Goal: Task Accomplishment & Management: Complete application form

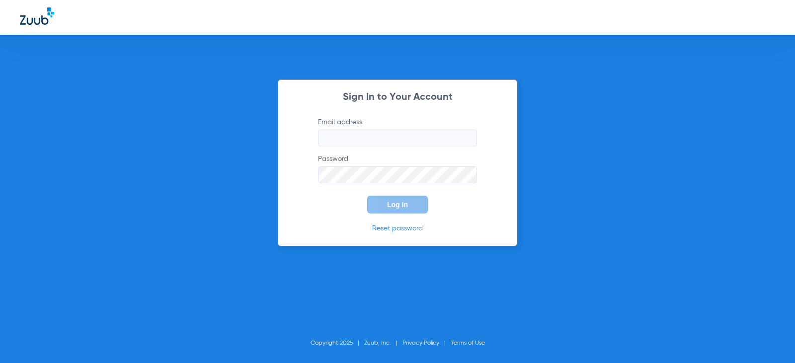
click at [359, 149] on form "Email address Password Log In" at bounding box center [397, 165] width 189 height 96
click at [358, 133] on input "Email address" at bounding box center [397, 138] width 159 height 17
type input "[EMAIL_ADDRESS][DOMAIN_NAME]"
click at [367, 196] on button "Log In" at bounding box center [397, 205] width 61 height 18
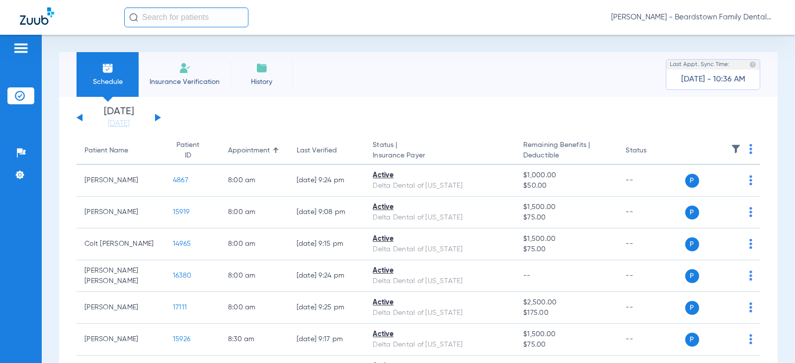
click at [176, 85] on span "Insurance Verification" at bounding box center [184, 82] width 77 height 10
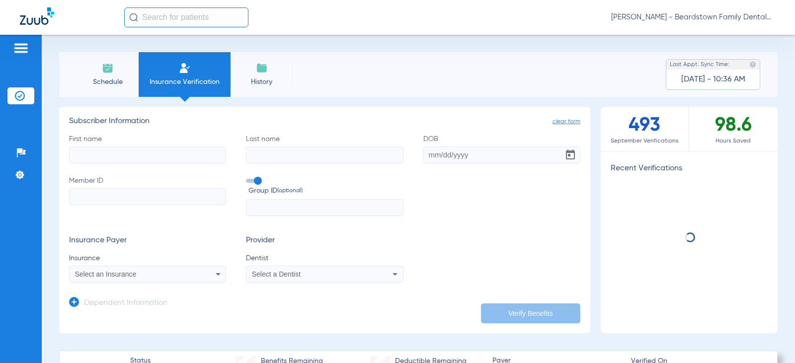
click at [130, 151] on input "First name" at bounding box center [147, 155] width 157 height 17
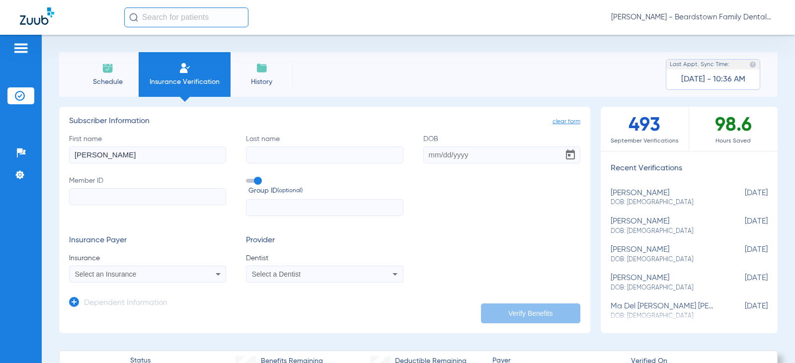
type input "[PERSON_NAME]"
click at [326, 157] on input "Last name" at bounding box center [324, 155] width 157 height 17
type input "[PERSON_NAME]"
click at [446, 151] on input "DOB" at bounding box center [502, 155] width 157 height 17
type input "[DATE]"
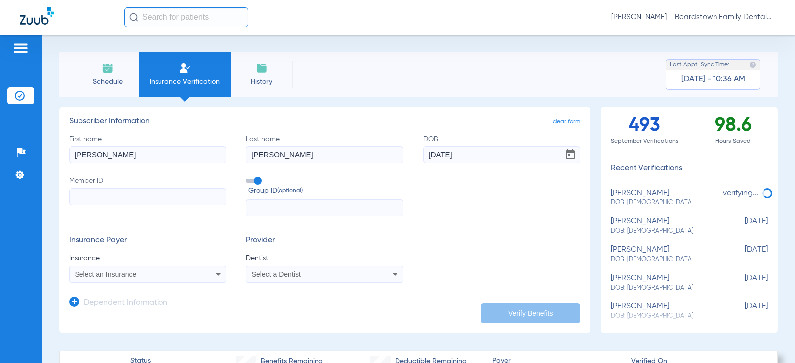
click at [102, 193] on input "Member ID" at bounding box center [147, 196] width 157 height 17
type input "323729821"
click at [281, 211] on input "text" at bounding box center [324, 207] width 157 height 17
type input "319257"
click at [168, 281] on mat-select "Select an Insurance" at bounding box center [147, 274] width 157 height 17
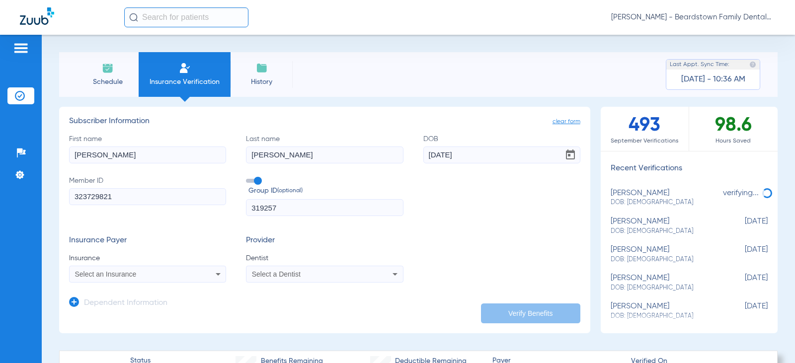
click at [169, 274] on div "Select an Insurance" at bounding box center [133, 274] width 117 height 7
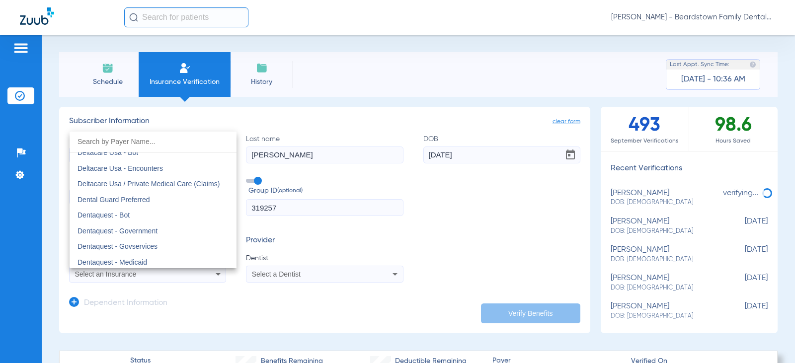
scroll to position [3032, 0]
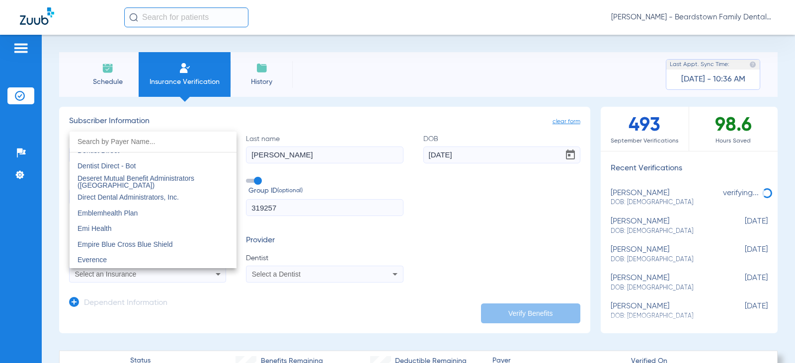
click at [114, 135] on input "dropdown search" at bounding box center [153, 142] width 167 height 20
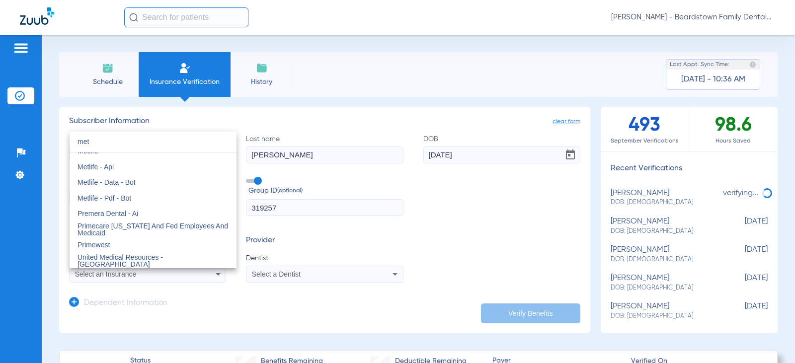
scroll to position [0, 0]
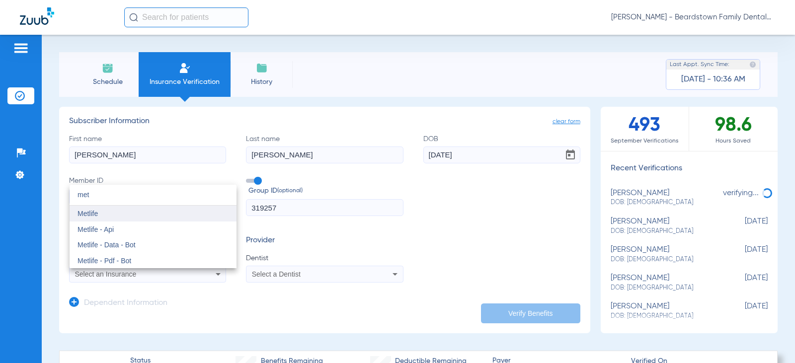
type input "met"
click at [105, 215] on mat-option "Metlife" at bounding box center [153, 214] width 167 height 16
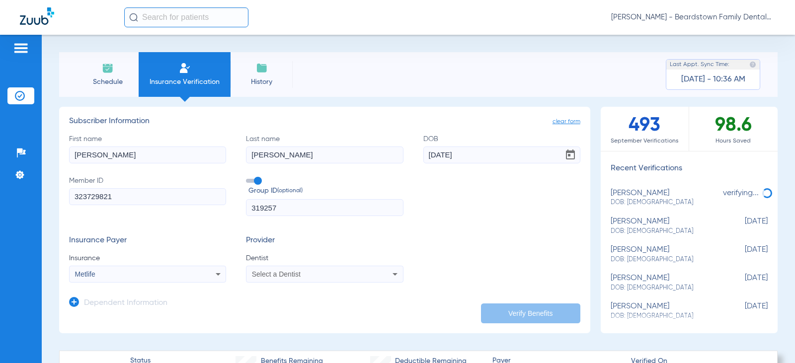
click at [339, 275] on div "Select a Dentist" at bounding box center [310, 274] width 117 height 7
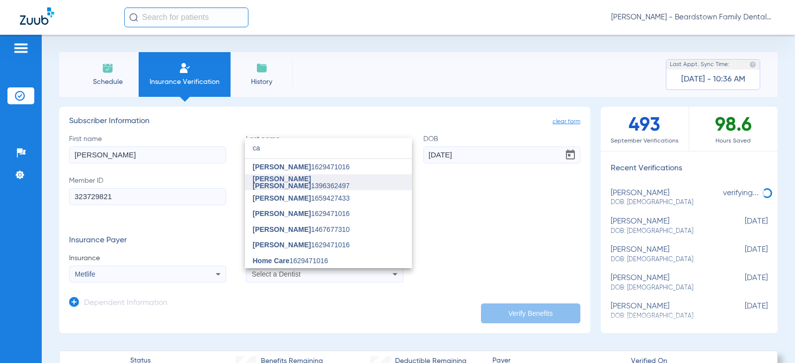
type input "ca"
click at [308, 183] on span "[PERSON_NAME] [PERSON_NAME] 1396362497" at bounding box center [328, 182] width 151 height 14
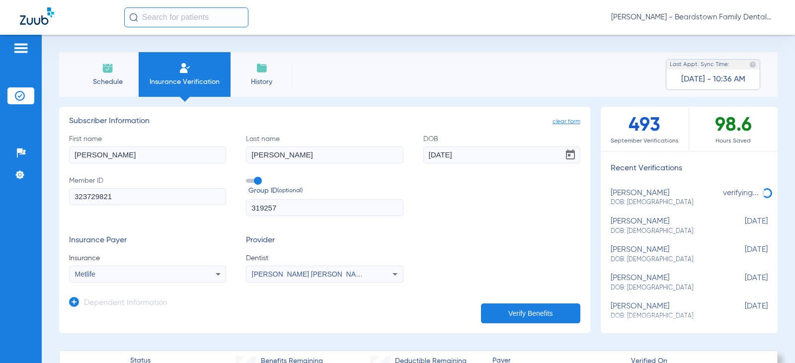
click at [537, 319] on button "Verify Benefits" at bounding box center [530, 314] width 99 height 20
